Goal: Information Seeking & Learning: Learn about a topic

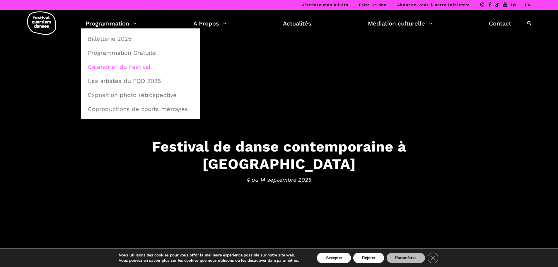
click at [133, 67] on link "Calendrier du Festival" at bounding box center [140, 66] width 112 height 13
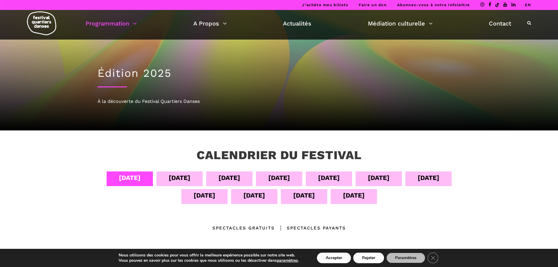
click at [254, 195] on div "12 sept" at bounding box center [254, 195] width 22 height 10
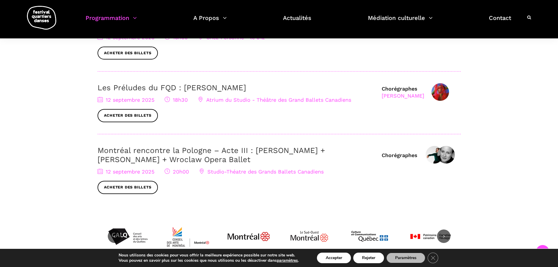
scroll to position [293, 0]
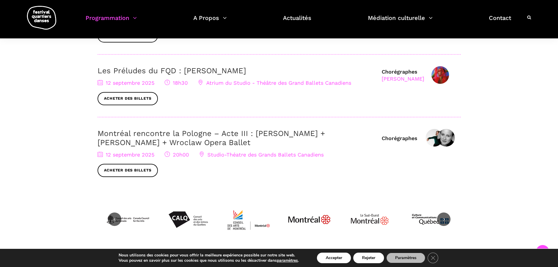
click at [189, 136] on link "Montréal rencontre la Pologne – Acte III : Hélène Simoneau Danse + Jane Mappin …" at bounding box center [212, 138] width 228 height 18
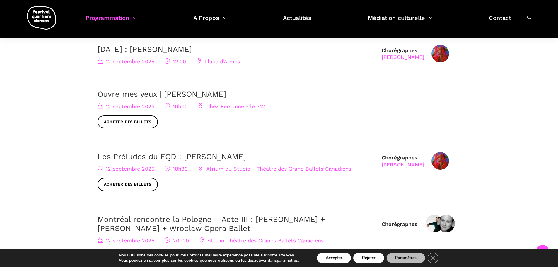
scroll to position [146, 0]
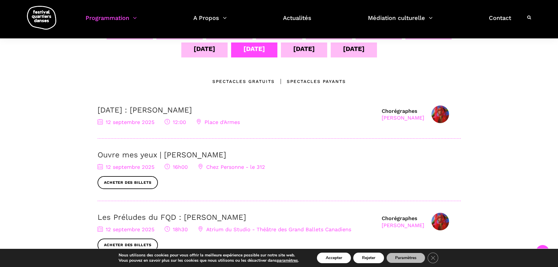
click at [306, 48] on div "13 sept" at bounding box center [304, 49] width 22 height 10
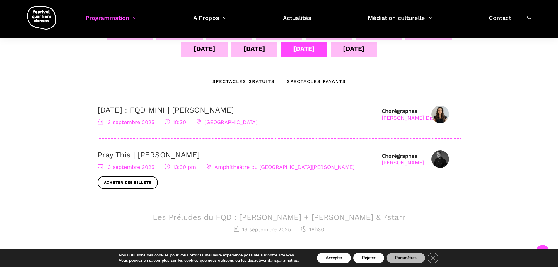
click at [124, 110] on link "[DATE] : FQD MINI | [PERSON_NAME]" at bounding box center [166, 109] width 136 height 9
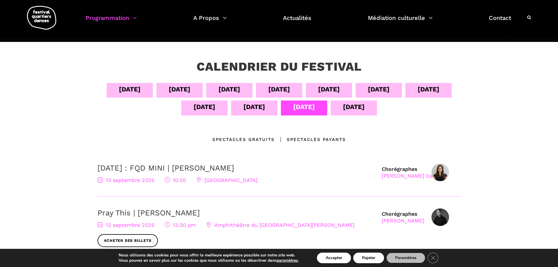
scroll to position [88, 0]
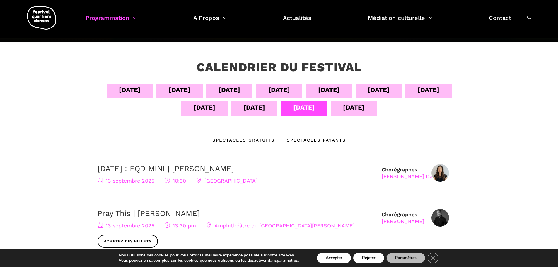
drag, startPoint x: 356, startPoint y: 112, endPoint x: 335, endPoint y: 147, distance: 40.9
click at [356, 112] on div "14 sept" at bounding box center [354, 107] width 22 height 10
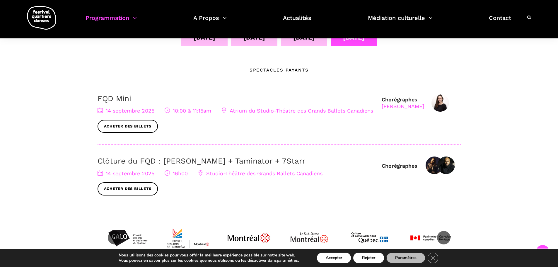
scroll to position [176, 0]
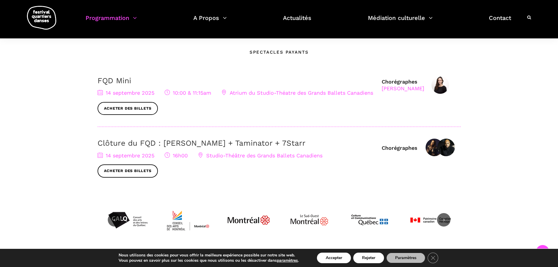
click at [253, 154] on span "Studio-Théâtre des Grands Ballets Canadiens" at bounding box center [260, 155] width 124 height 6
click at [251, 146] on link "Clôture du FQD : [PERSON_NAME] + Taminator + 7Starr" at bounding box center [202, 143] width 208 height 9
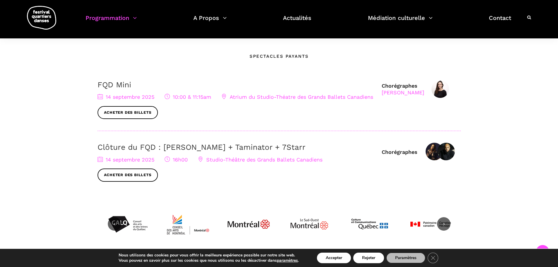
scroll to position [29, 0]
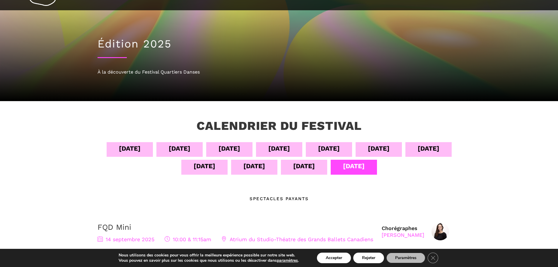
click at [252, 166] on div "12 sept" at bounding box center [254, 166] width 22 height 10
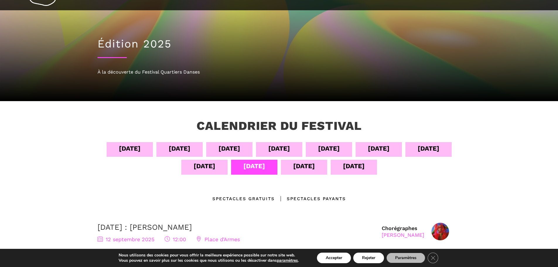
drag, startPoint x: 125, startPoint y: 135, endPoint x: 123, endPoint y: 139, distance: 4.7
click at [189, 153] on div "05 sept" at bounding box center [179, 149] width 46 height 15
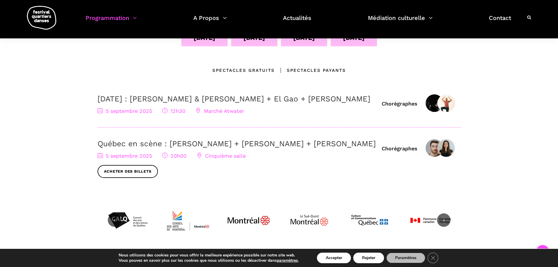
scroll to position [176, 0]
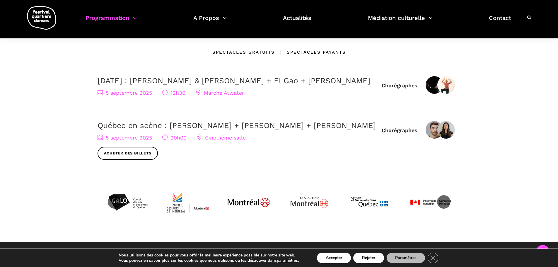
click at [349, 130] on link "Québec en scène : Ivanie Aubin-Malo + Zachary Bastille + Pauline Gervais" at bounding box center [237, 125] width 278 height 9
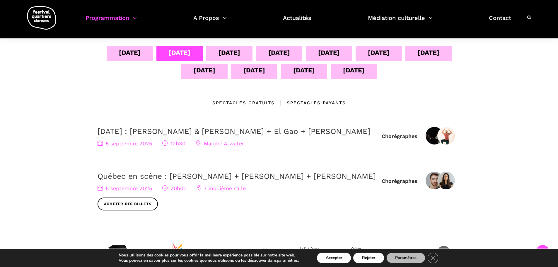
scroll to position [117, 0]
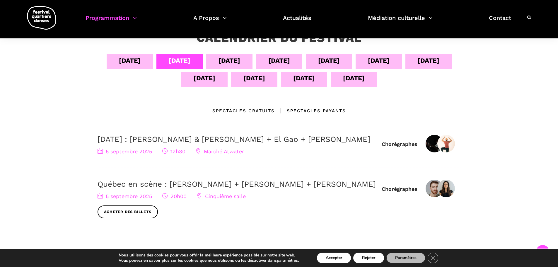
click at [229, 57] on div "06 sept" at bounding box center [230, 60] width 22 height 10
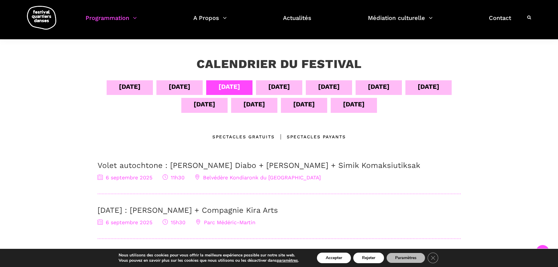
scroll to position [88, 0]
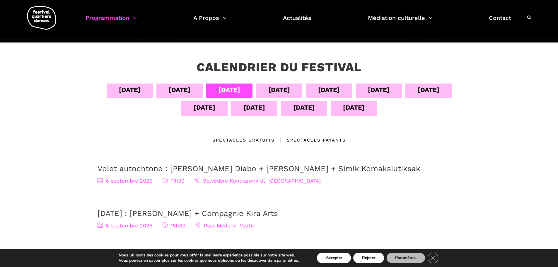
click at [286, 90] on div "07 sept" at bounding box center [279, 90] width 22 height 10
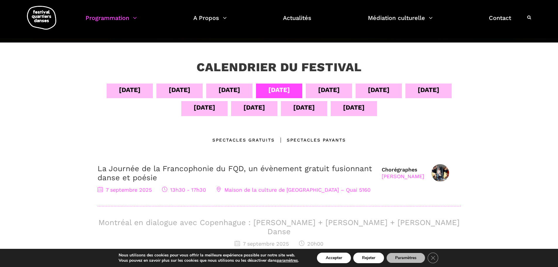
drag, startPoint x: 328, startPoint y: 88, endPoint x: 343, endPoint y: 101, distance: 19.7
click at [328, 88] on div "08 sept" at bounding box center [329, 90] width 22 height 10
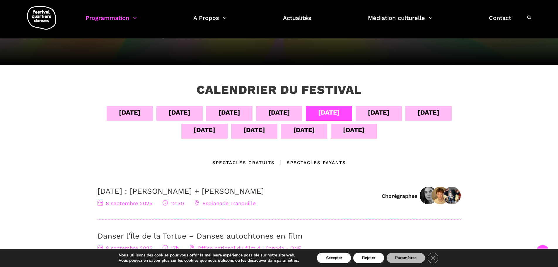
scroll to position [59, 0]
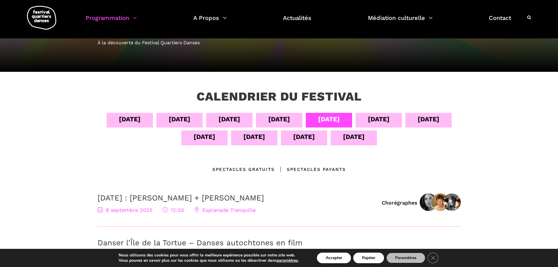
click at [375, 118] on div "09 sept" at bounding box center [379, 119] width 22 height 10
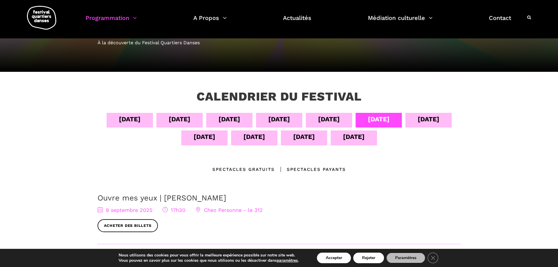
click at [249, 141] on div "12 sept" at bounding box center [254, 137] width 22 height 10
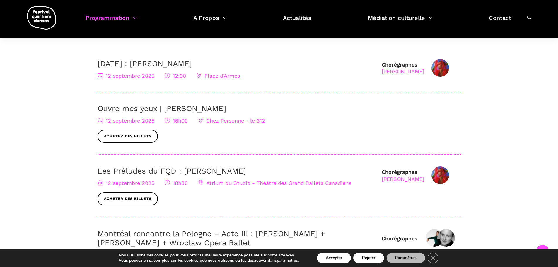
scroll to position [117, 0]
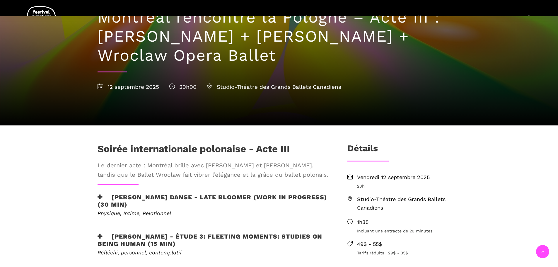
scroll to position [176, 0]
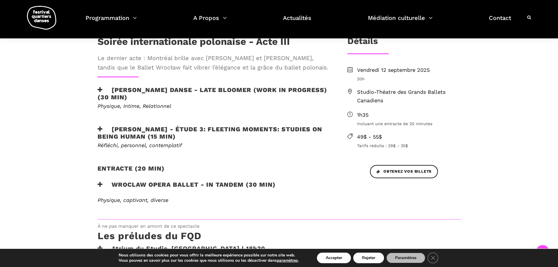
click at [151, 129] on h3 "Jane Mappin - Étude 3: Fleeting moments: studies on being human (15 min)" at bounding box center [213, 132] width 231 height 15
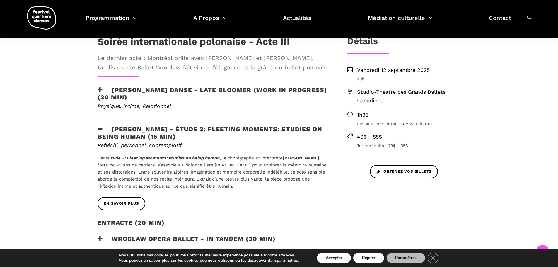
click at [197, 89] on h3 "Hélène Simoneau Danse - Late bloomer (work in progress) (30 min)" at bounding box center [213, 93] width 231 height 15
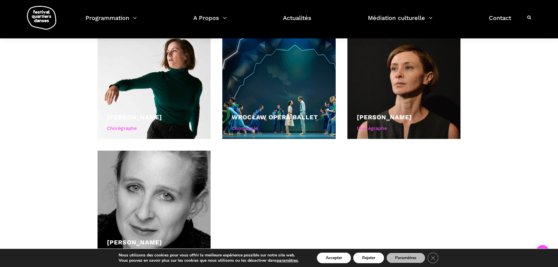
scroll to position [527, 0]
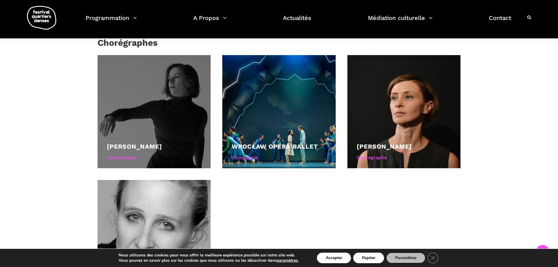
click at [145, 111] on div at bounding box center [154, 111] width 113 height 113
click at [127, 124] on div at bounding box center [154, 111] width 113 height 113
click at [160, 98] on div at bounding box center [154, 111] width 113 height 113
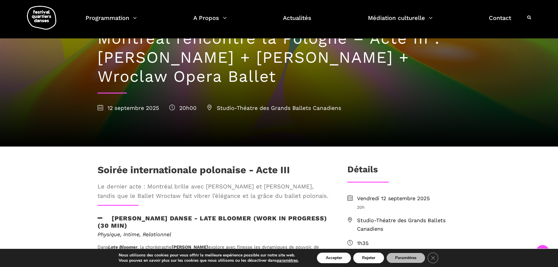
scroll to position [0, 0]
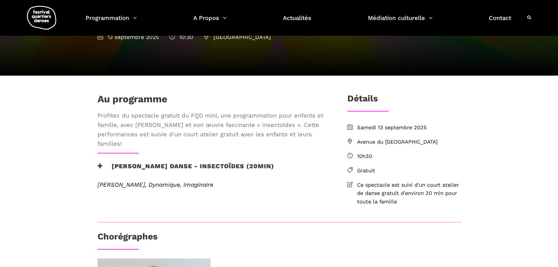
scroll to position [88, 0]
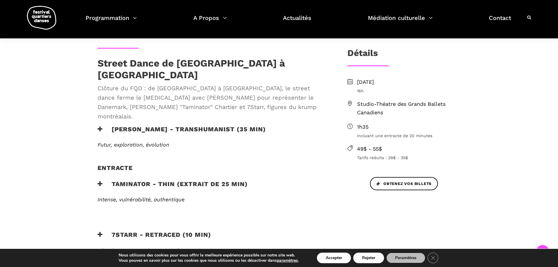
scroll to position [146, 0]
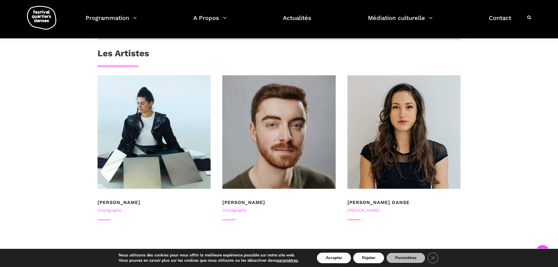
scroll to position [351, 0]
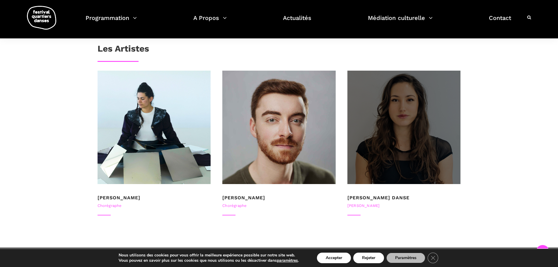
click at [396, 127] on div at bounding box center [403, 127] width 113 height 113
click at [378, 164] on div at bounding box center [403, 127] width 113 height 113
click at [416, 167] on div at bounding box center [403, 127] width 113 height 113
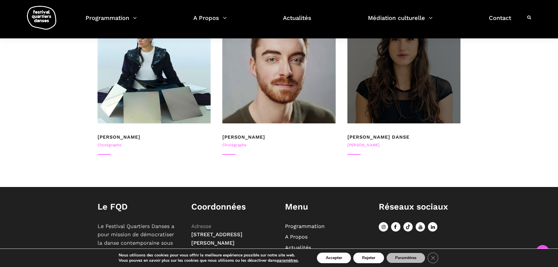
scroll to position [472, 0]
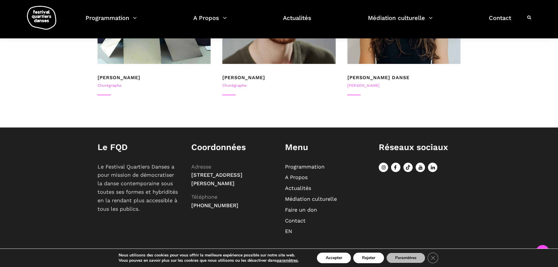
click at [370, 85] on div "[PERSON_NAME]" at bounding box center [403, 86] width 113 height 6
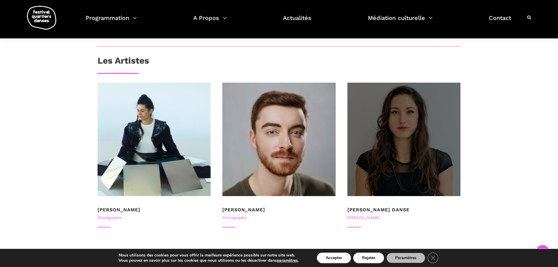
scroll to position [354, 0]
